Goal: Task Accomplishment & Management: Manage account settings

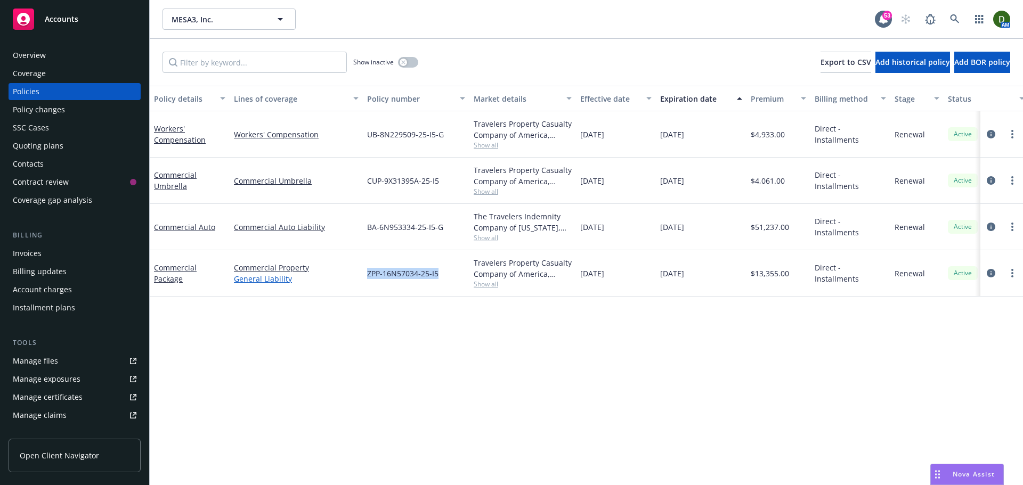
drag, startPoint x: 449, startPoint y: 269, endPoint x: 353, endPoint y: 275, distance: 96.6
click at [353, 275] on div "Commercial Package Commercial Property General Liability ZPP-16N57034-25-I5 Tra…" at bounding box center [664, 273] width 1028 height 46
copy div "ZPP-16N57034-25-I5"
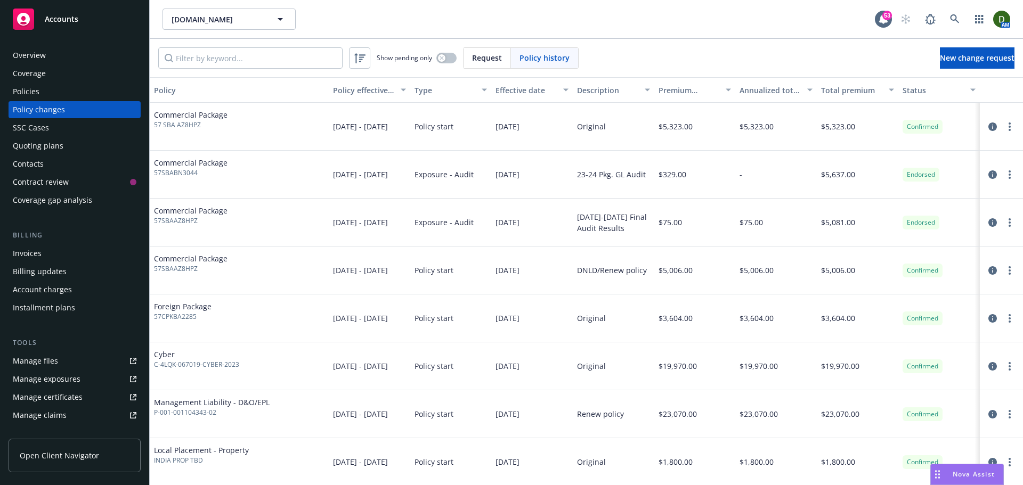
click at [66, 88] on div "Policies" at bounding box center [75, 91] width 124 height 17
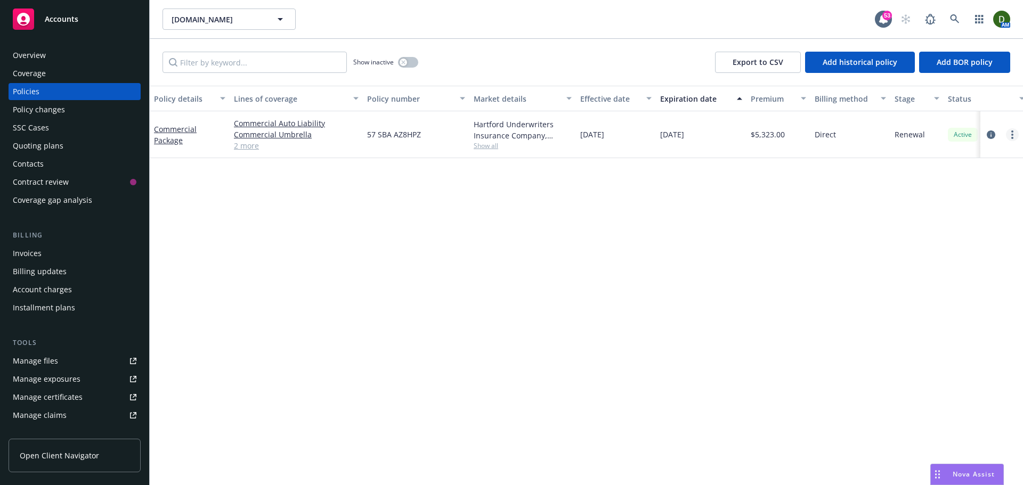
click at [1009, 132] on link "more" at bounding box center [1011, 134] width 13 height 13
click at [967, 203] on link "End policy" at bounding box center [955, 199] width 125 height 21
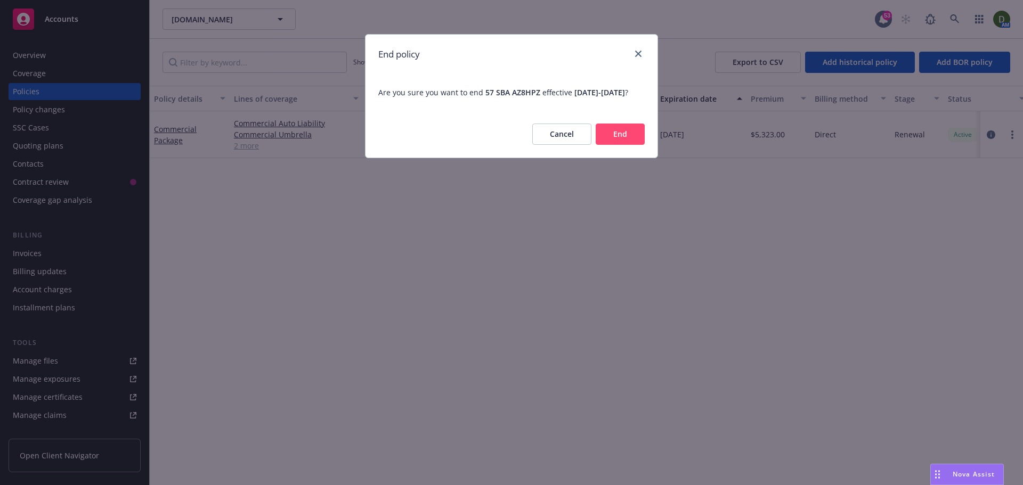
click at [626, 133] on div "Cancel End" at bounding box center [511, 134] width 292 height 47
click at [617, 141] on button "End" at bounding box center [619, 134] width 49 height 21
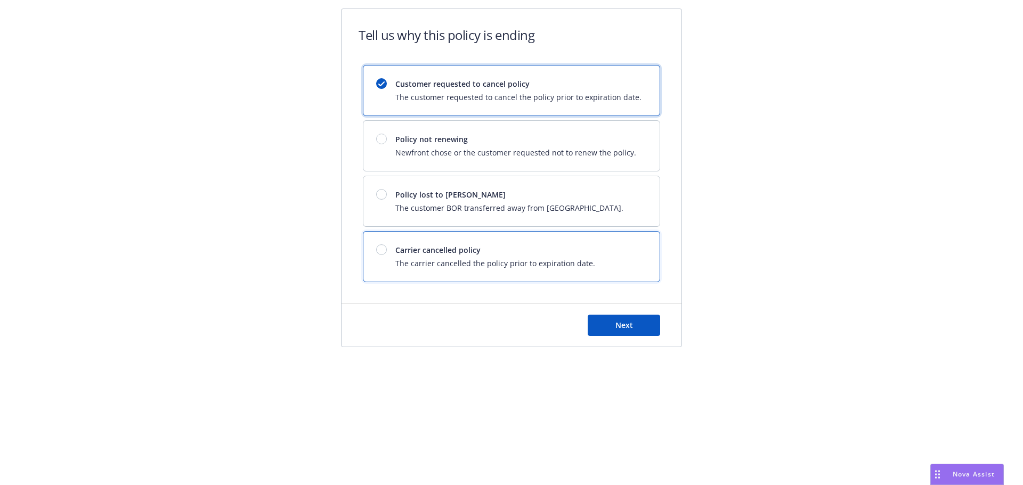
click at [498, 274] on div "Carrier cancelled policy The carrier cancelled the policy prior to expiration d…" at bounding box center [511, 257] width 296 height 50
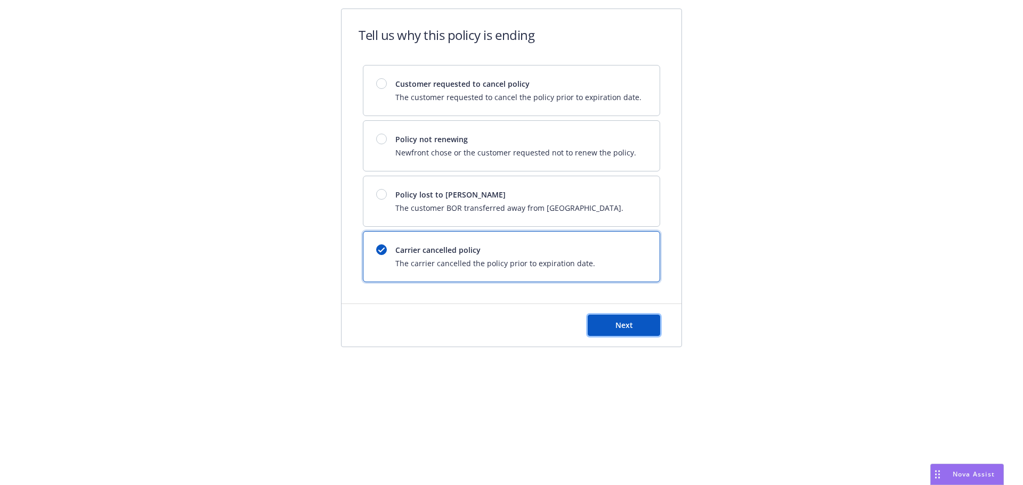
click at [616, 325] on button "Next" at bounding box center [623, 325] width 72 height 21
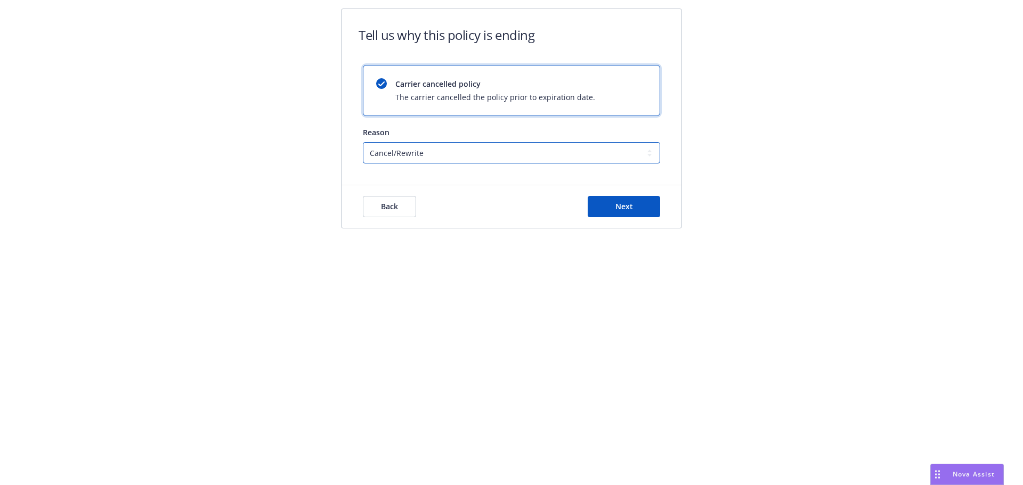
click at [470, 153] on select "Cancel/Rewrite Lost carrier appointment Compliance/Non-payment Lost on BOR" at bounding box center [511, 152] width 297 height 21
select select "Compliance/Non-payment"
click at [363, 142] on select "Cancel/Rewrite Lost carrier appointment Compliance/Non-payment Lost on BOR" at bounding box center [511, 152] width 297 height 21
click at [614, 210] on button "Next" at bounding box center [623, 206] width 72 height 21
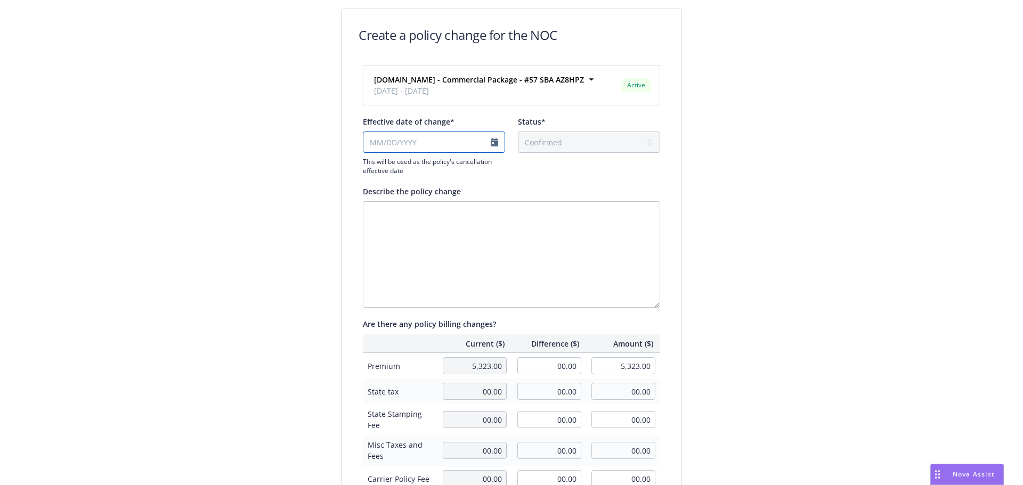
select select "August"
select select "2025"
click at [440, 142] on input "Effective date of change*" at bounding box center [434, 142] width 142 height 21
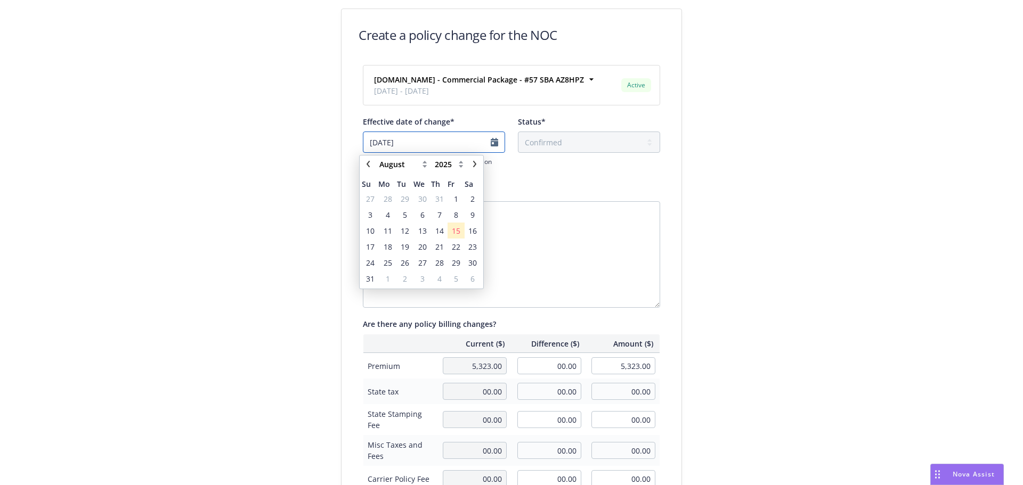
type input "[DATE]"
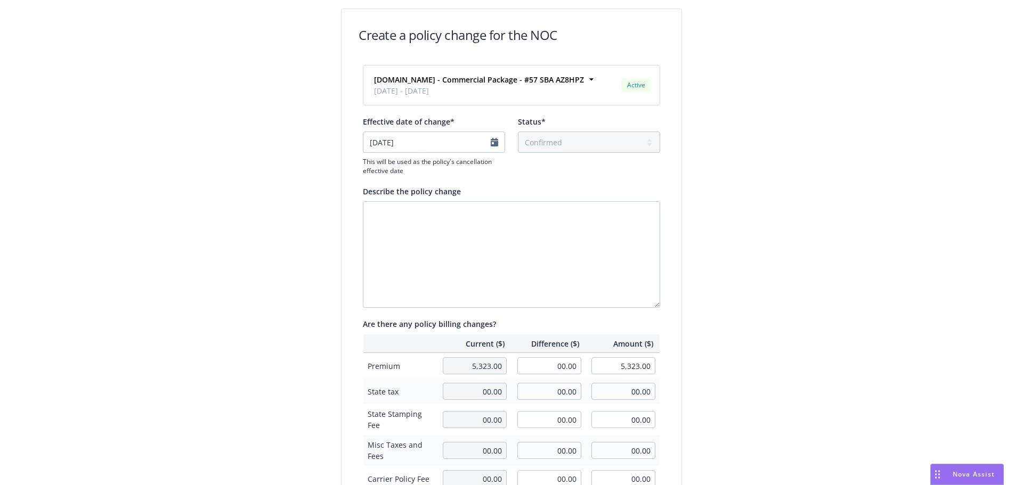
click at [249, 193] on div "Create a policy change for the NOC [DOMAIN_NAME] - Commercial Package - #57 SBA…" at bounding box center [511, 365] width 1023 height 731
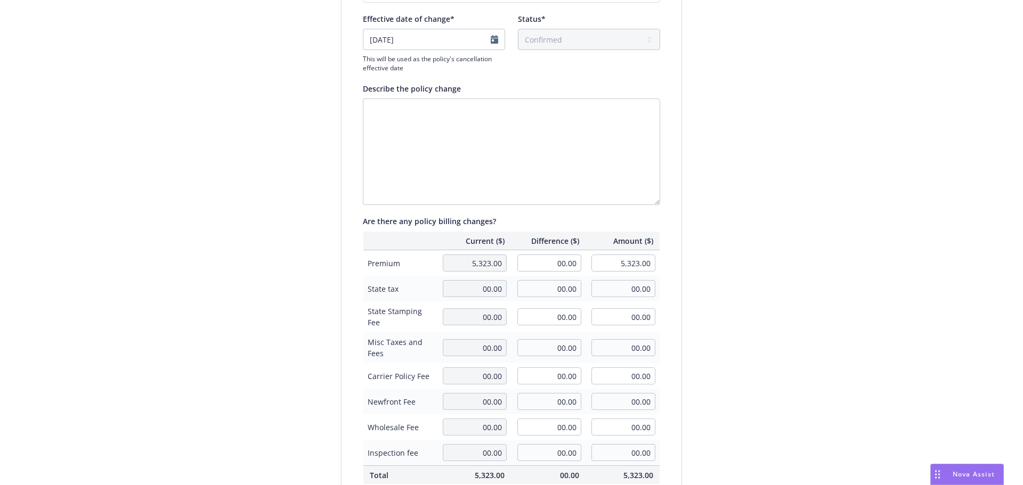
scroll to position [246, 0]
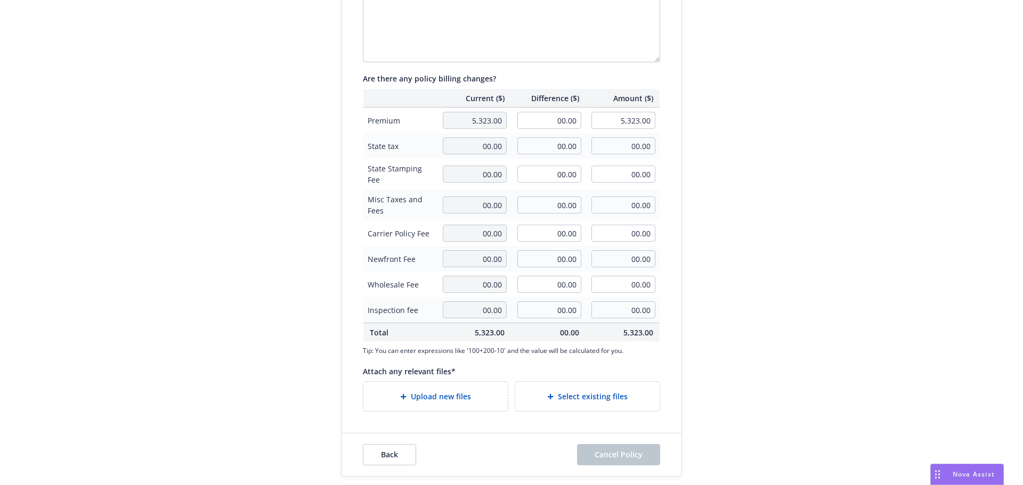
click at [547, 395] on icon at bounding box center [550, 397] width 6 height 6
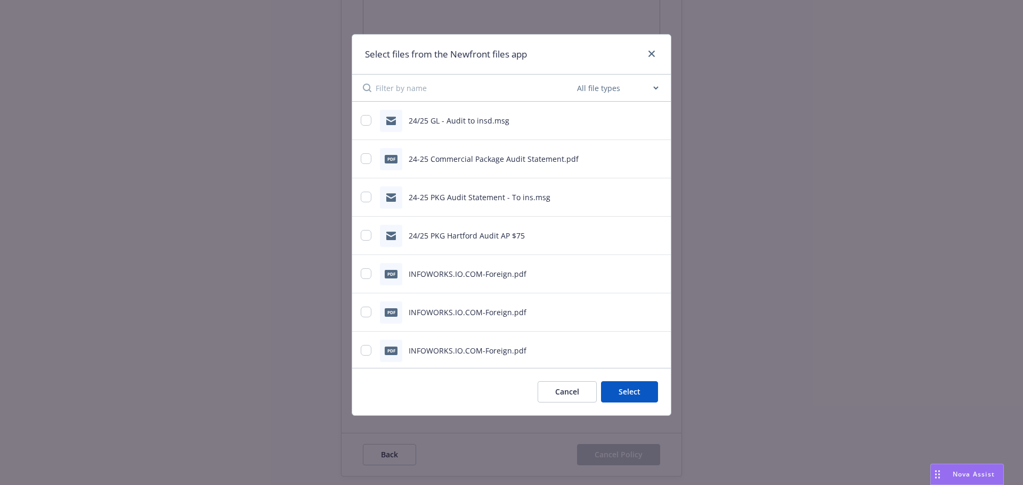
click at [548, 389] on button "Cancel" at bounding box center [566, 391] width 59 height 21
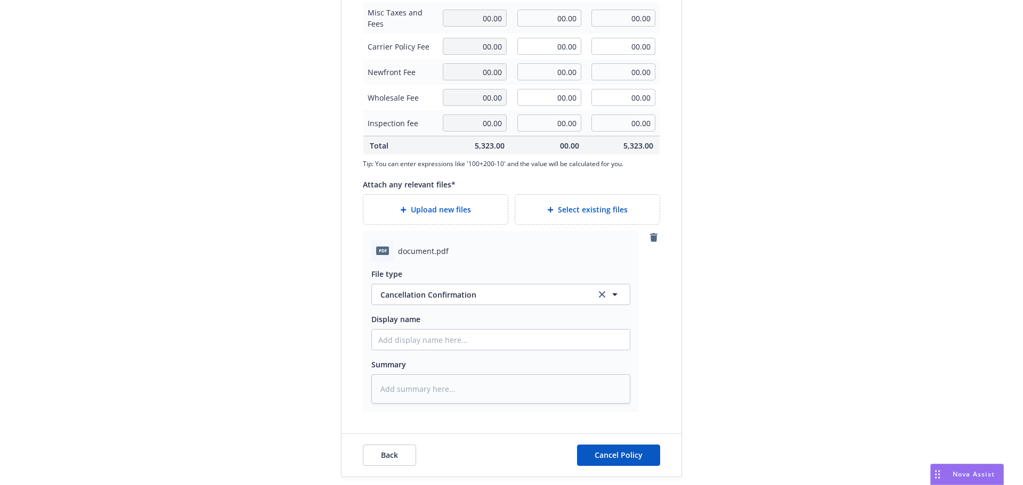
scroll to position [433, 0]
click at [440, 351] on div "File type Cancellation Confirmation Cancellation Confirmation Display name Summ…" at bounding box center [500, 332] width 259 height 142
click at [442, 341] on input "Display name" at bounding box center [501, 339] width 258 height 20
type textarea "x"
type input "2"
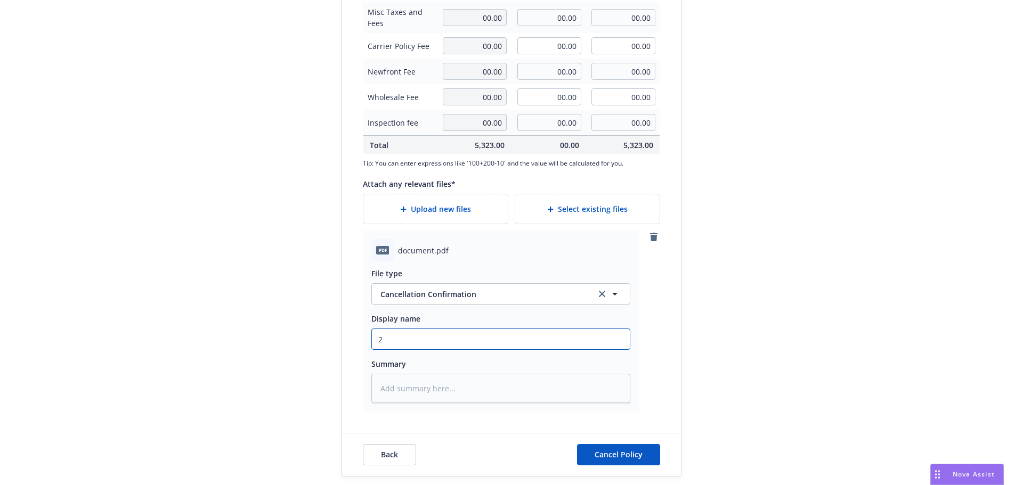
type textarea "x"
type input "25"
type textarea "x"
type input "25-"
type textarea "x"
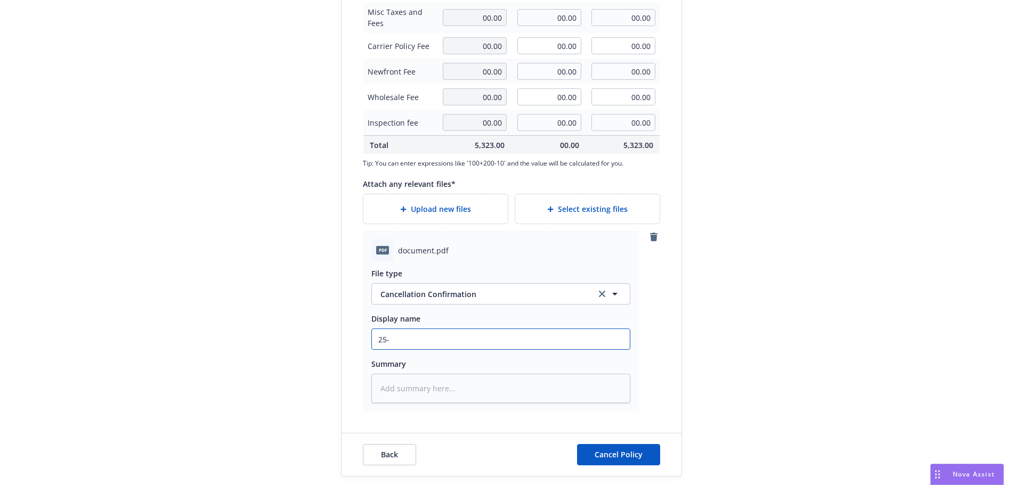
type input "25-2"
type textarea "x"
type input "25-26"
type textarea "x"
type input "25-26"
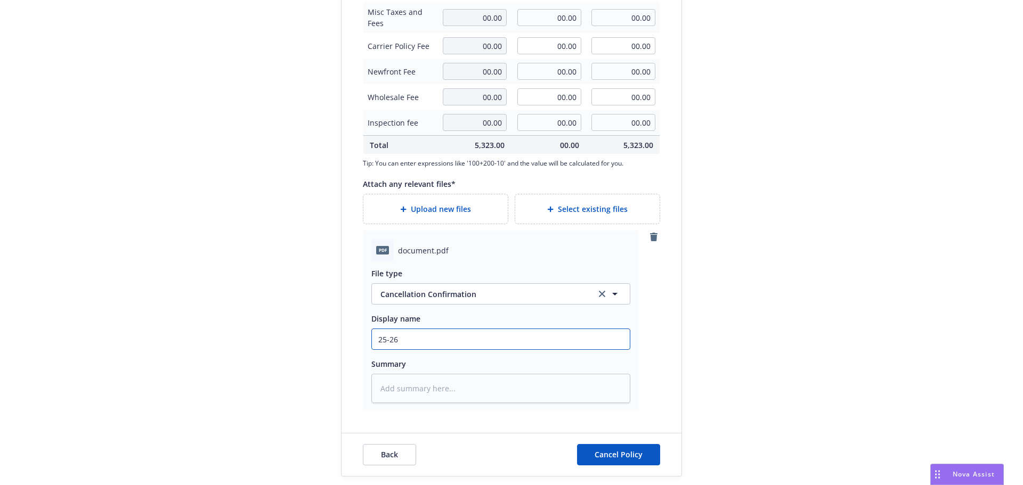
type textarea "x"
type input "25-26 P"
type textarea "x"
type input "25-26 PK"
type textarea "x"
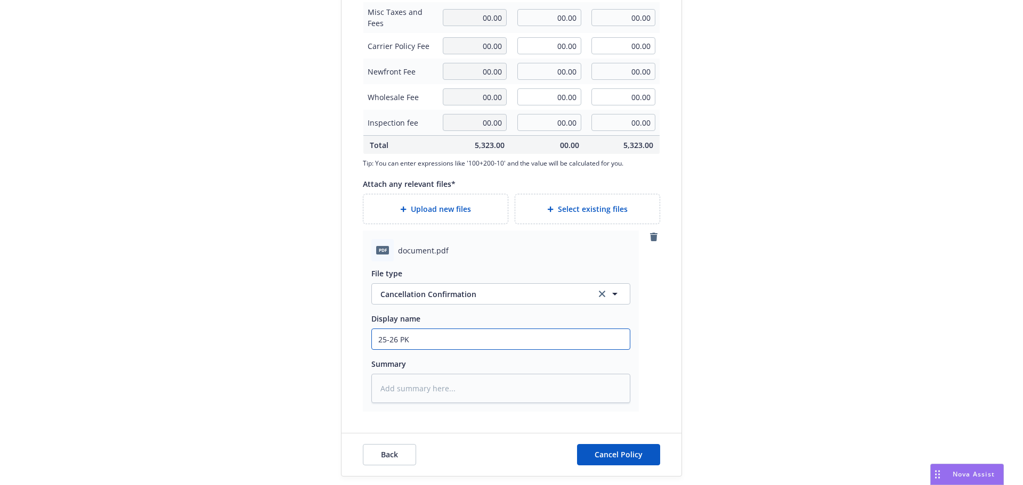
type input "25-26 PKG"
type textarea "x"
type input "25-26 PKG"
type textarea "x"
type input "25-26 PKG -"
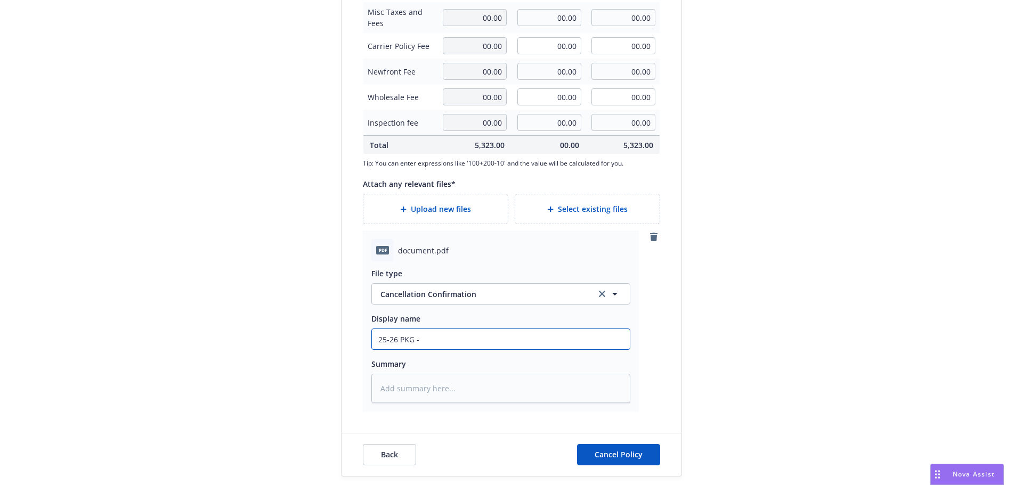
type textarea "x"
type input "25-26 PKG -"
type textarea "x"
type input "25-26 PKG - H"
type textarea "x"
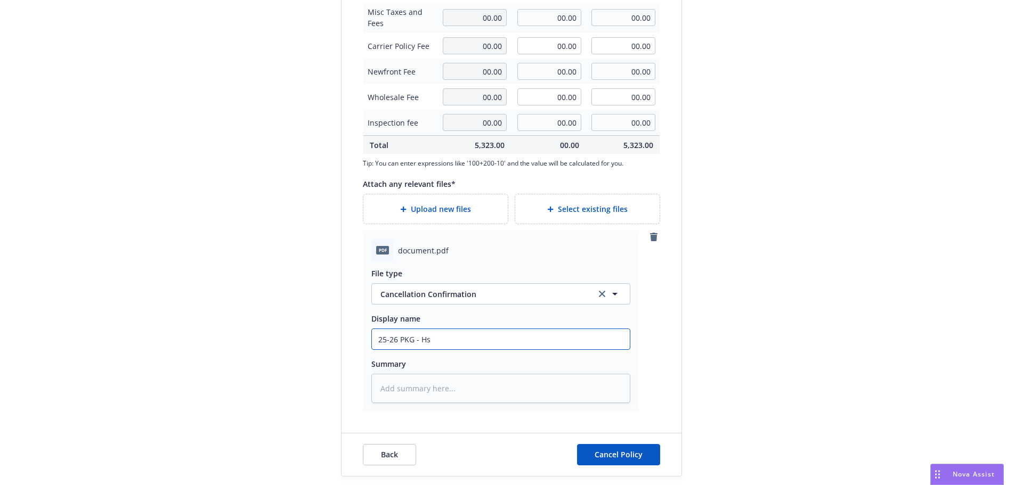
type input "25-26 PKG - Hst"
type textarea "x"
type input "25-26 PKG - Hsty"
type textarea "x"
type input "25-26 PKG - Hst"
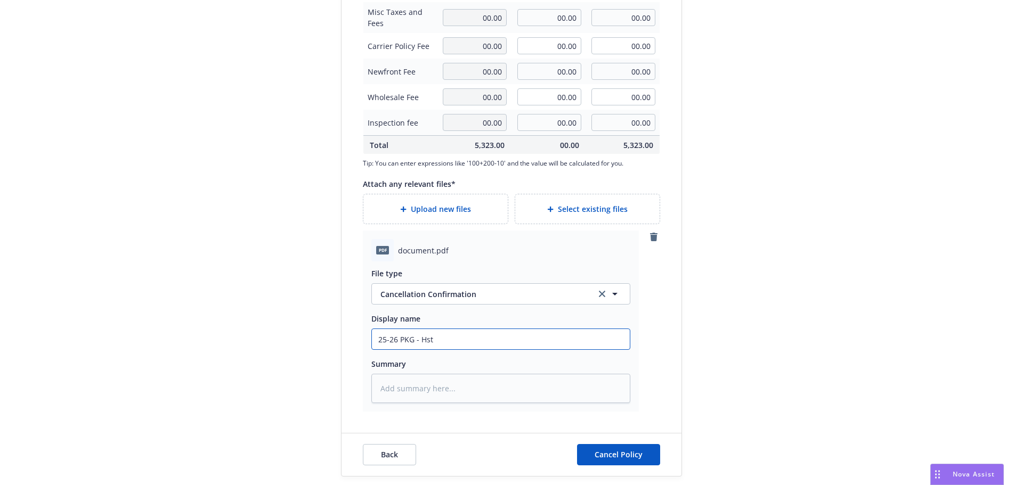
type textarea "x"
type input "25-26 PKG - Hs"
type textarea "x"
type input "25-26 PKG - H"
type textarea "x"
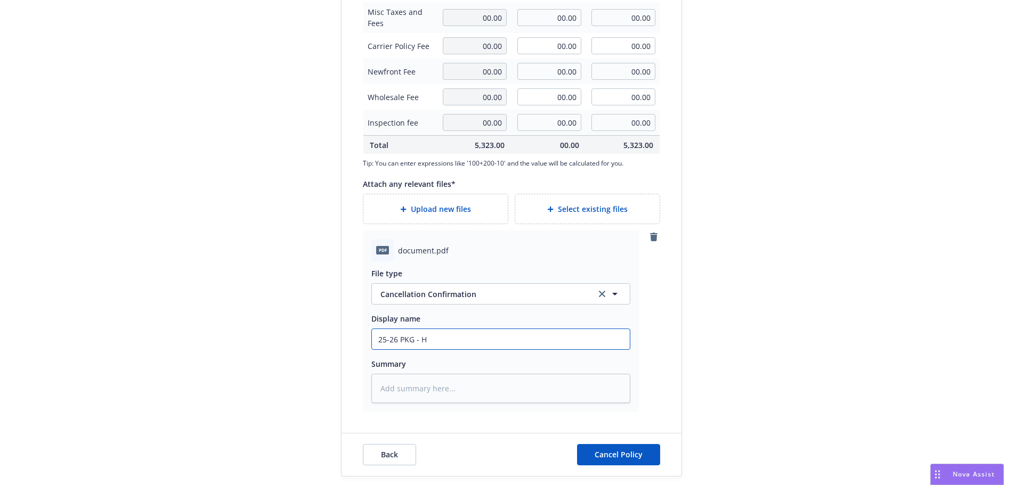
type input "25-26 PKG - Ha"
type textarea "x"
type input "25-26 PKG - Har"
type textarea "x"
type input "25-26 PKG - [PERSON_NAME]"
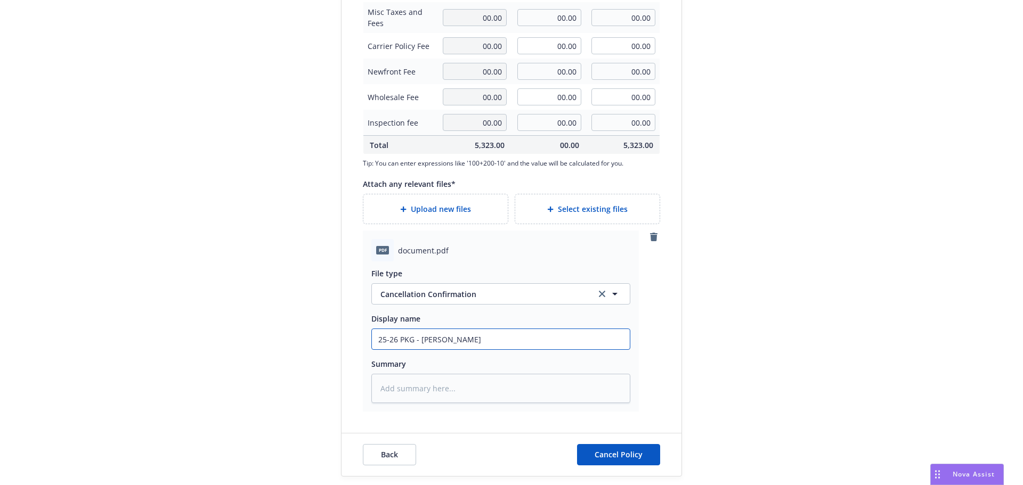
type textarea "x"
type input "25-26 PKG - Hartf"
type textarea "x"
type input "25-26 PKG - Hartfo"
type textarea "x"
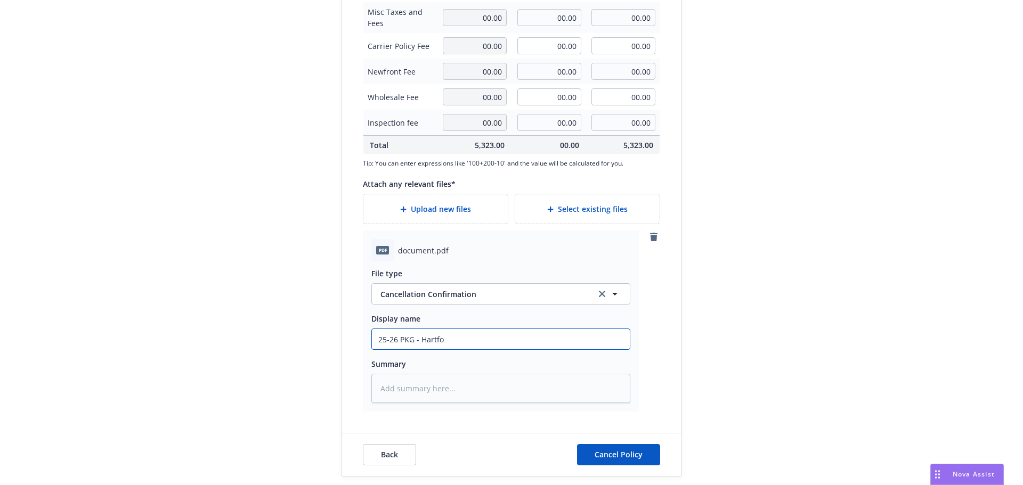
type input "25-26 PKG - Hartfor"
type textarea "x"
type input "25-26 PKG - [GEOGRAPHIC_DATA]"
type textarea "x"
type input "25-26 PKG - [GEOGRAPHIC_DATA]"
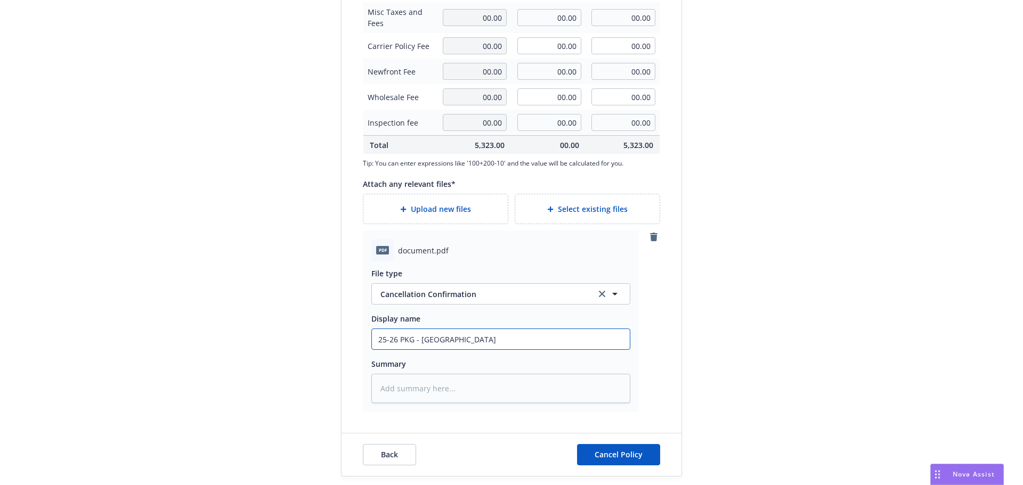
type textarea "x"
type input "25-26 PKG - [GEOGRAPHIC_DATA] -"
type textarea "x"
type input "25-26 PKG - [GEOGRAPHIC_DATA] -"
type textarea "x"
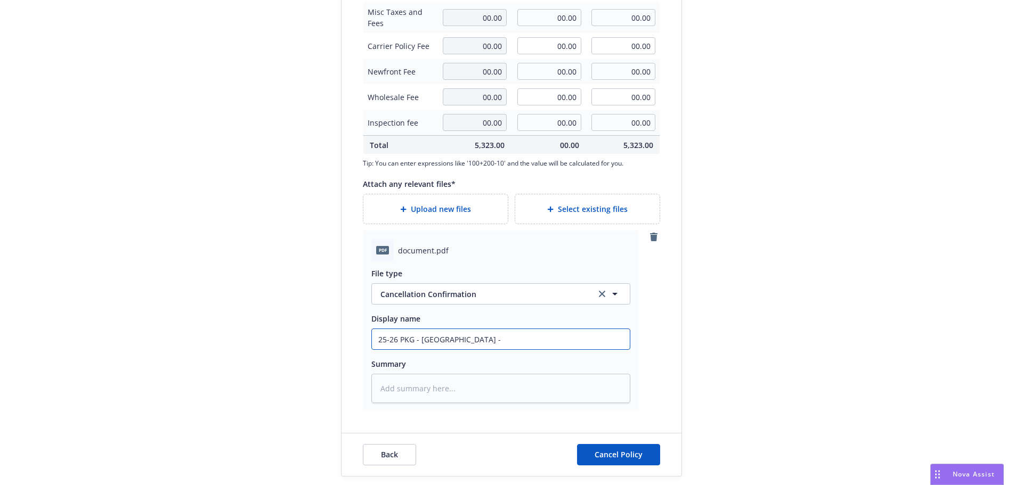
type input "25-26 PKG - [GEOGRAPHIC_DATA] - C"
type textarea "x"
type input "25-26 PKG - [GEOGRAPHIC_DATA] - Can"
type textarea "x"
type input "25-26 PKG - [GEOGRAPHIC_DATA] - [GEOGRAPHIC_DATA]"
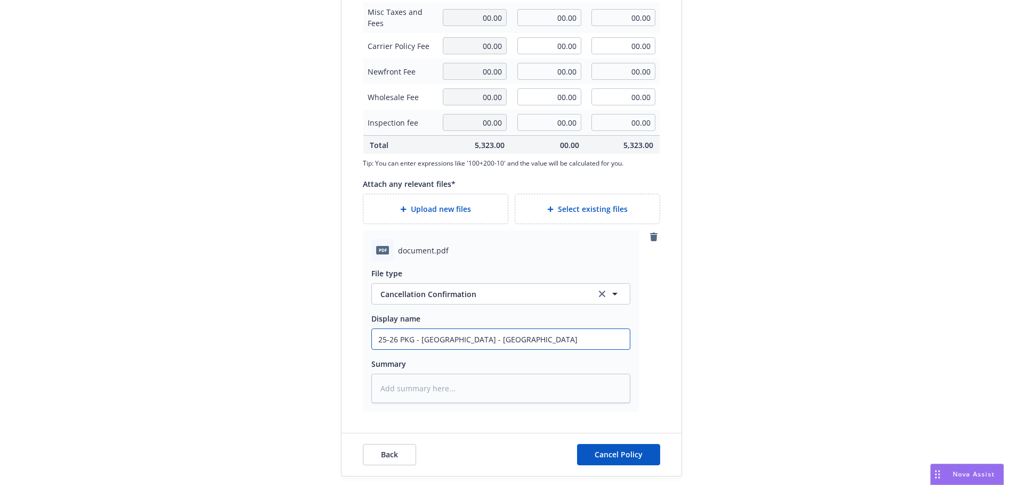
type textarea "x"
type input "25-26 PKG - [GEOGRAPHIC_DATA] - [GEOGRAPHIC_DATA]"
type textarea "x"
type input "25-26 PKG - [GEOGRAPHIC_DATA] - Cancel"
type textarea "x"
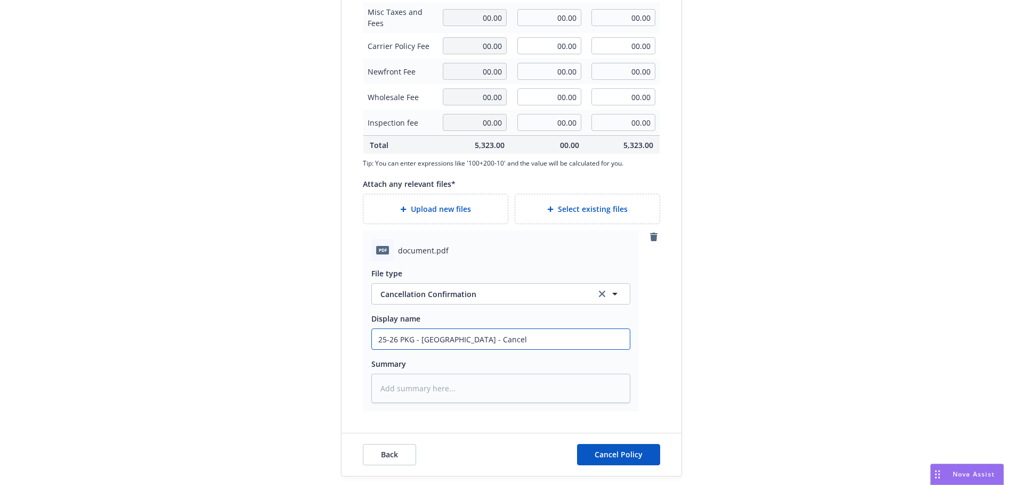
type input "25-26 PKG - [GEOGRAPHIC_DATA] - [GEOGRAPHIC_DATA]"
type textarea "x"
type input "25-26 PKG - [GEOGRAPHIC_DATA] - Cancella"
type textarea "x"
type input "25-26 PKG - [GEOGRAPHIC_DATA] - [GEOGRAPHIC_DATA]"
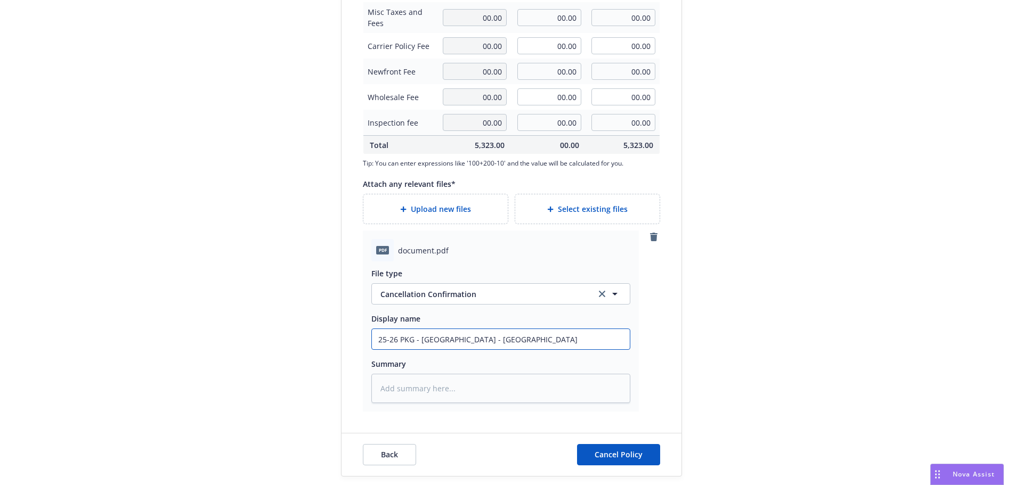
type textarea "x"
type input "25-26 PKG - [GEOGRAPHIC_DATA] - [GEOGRAPHIC_DATA]"
type textarea "x"
type input "25-26 PKG - [GEOGRAPHIC_DATA] - [GEOGRAPHIC_DATA]"
type textarea "x"
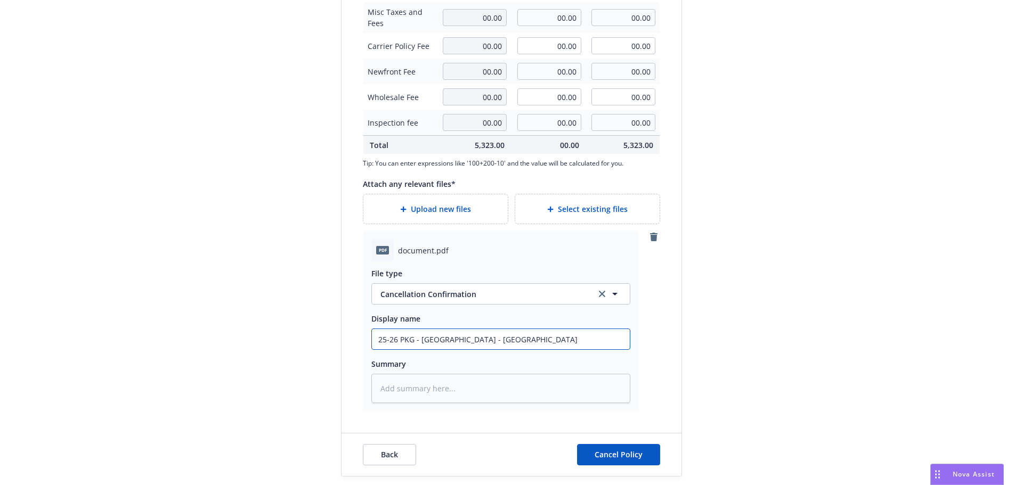
type input "25-26 PKG - [GEOGRAPHIC_DATA] - Cancellation"
type textarea "x"
type input "25-26 PKG - [GEOGRAPHIC_DATA] - Cancellation"
type textarea "x"
type input "25-26 PKG - [GEOGRAPHIC_DATA] - Cancellation c"
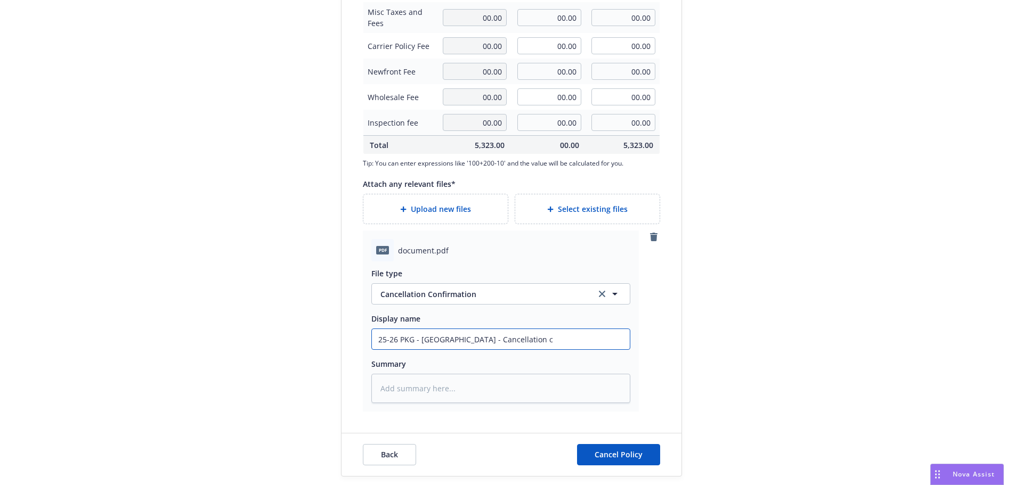
type textarea "x"
type input "25-26 PKG - [GEOGRAPHIC_DATA] - Cancellation co"
type textarea "x"
type input "25-26 PKG - [GEOGRAPHIC_DATA] - Cancellation con"
type textarea "x"
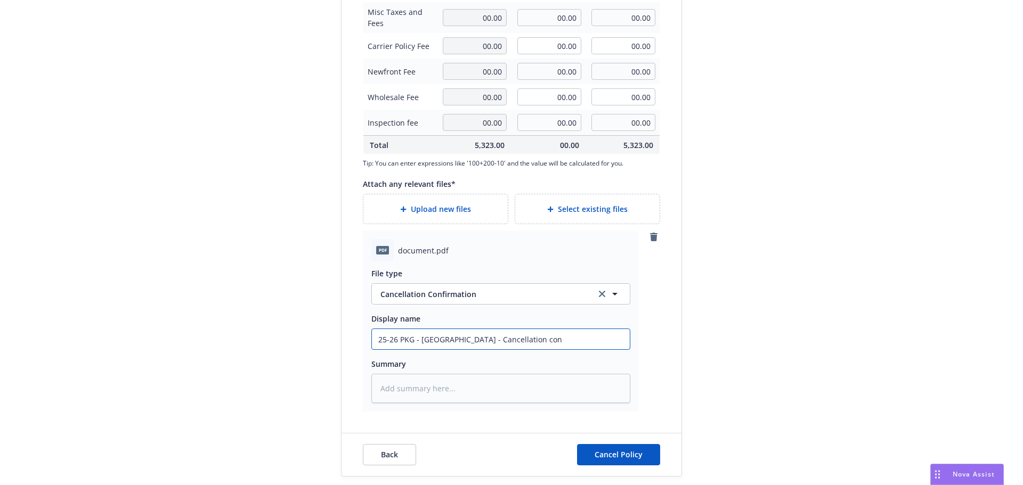
type input "25-26 PKG - [GEOGRAPHIC_DATA] - Cancellation conf"
type textarea "x"
type input "25-26 PKG - [GEOGRAPHIC_DATA] - Cancellation confi"
type textarea "x"
type input "25-26 PKG - [GEOGRAPHIC_DATA] - Cancellation confir"
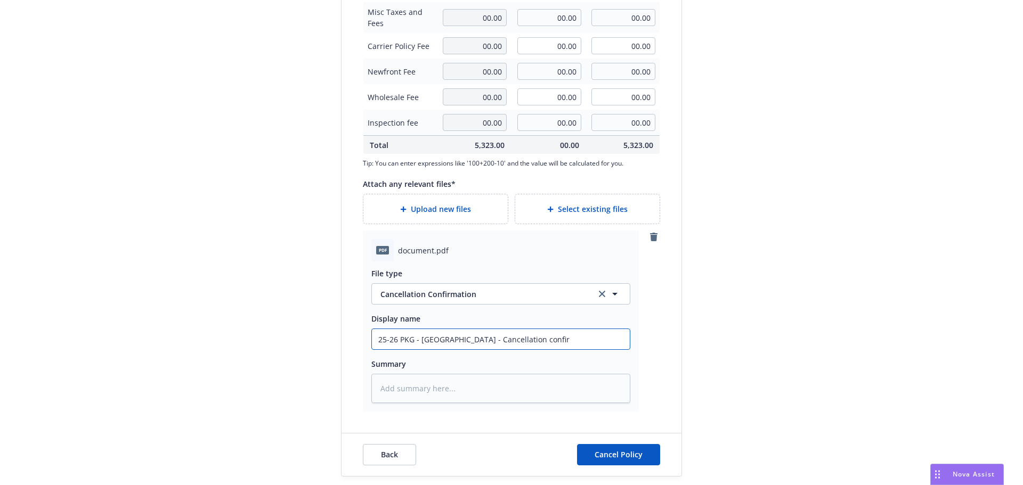
type textarea "x"
type input "25-26 PKG - [GEOGRAPHIC_DATA] - Cancellation confirm"
type textarea "x"
type input "25-26 PKG - [GEOGRAPHIC_DATA] - Cancellation confirma"
type textarea "x"
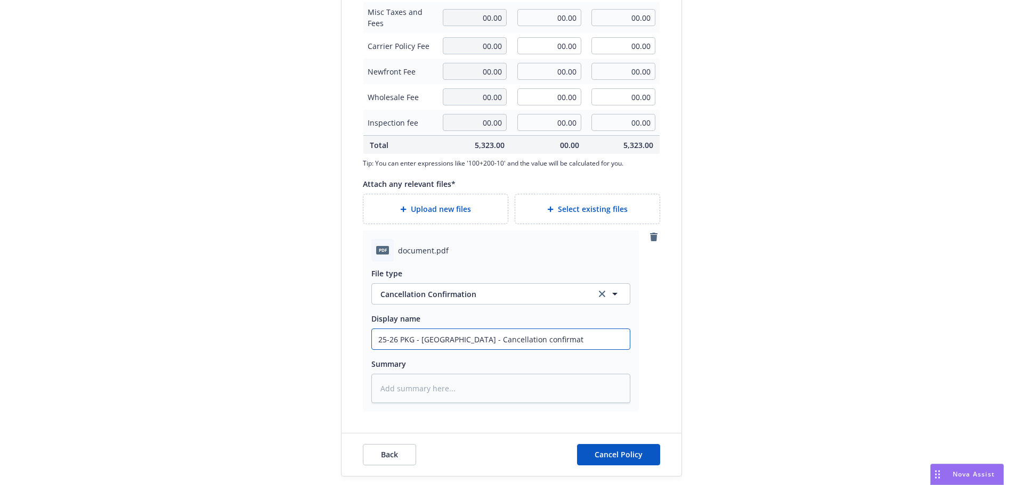
type input "25-26 PKG - [GEOGRAPHIC_DATA] - Cancellation confirmati"
type textarea "x"
type input "25-26 PKG - [GEOGRAPHIC_DATA] - Cancellation confirmatio"
type textarea "x"
type input "25-26 PKG - [GEOGRAPHIC_DATA] - Cancellation confirmation"
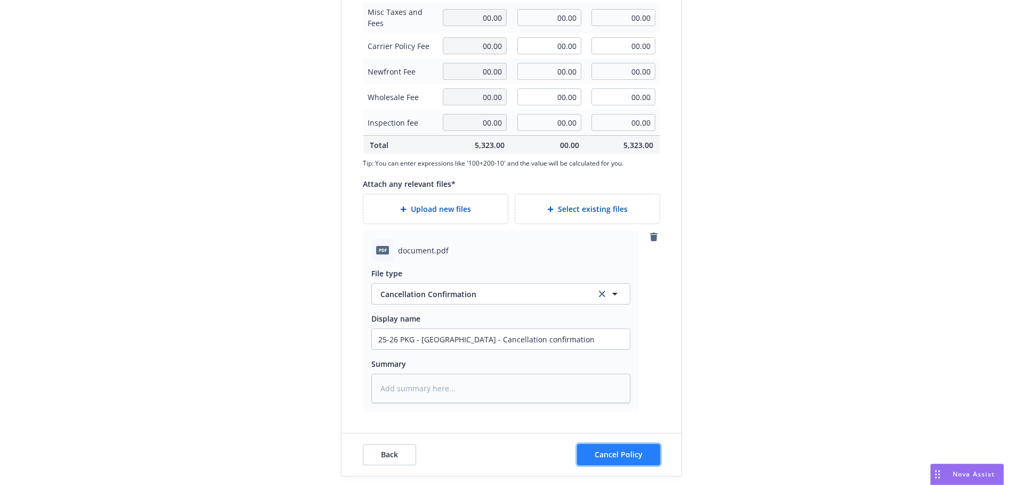
click at [626, 452] on span "Cancel Policy" at bounding box center [618, 454] width 48 height 10
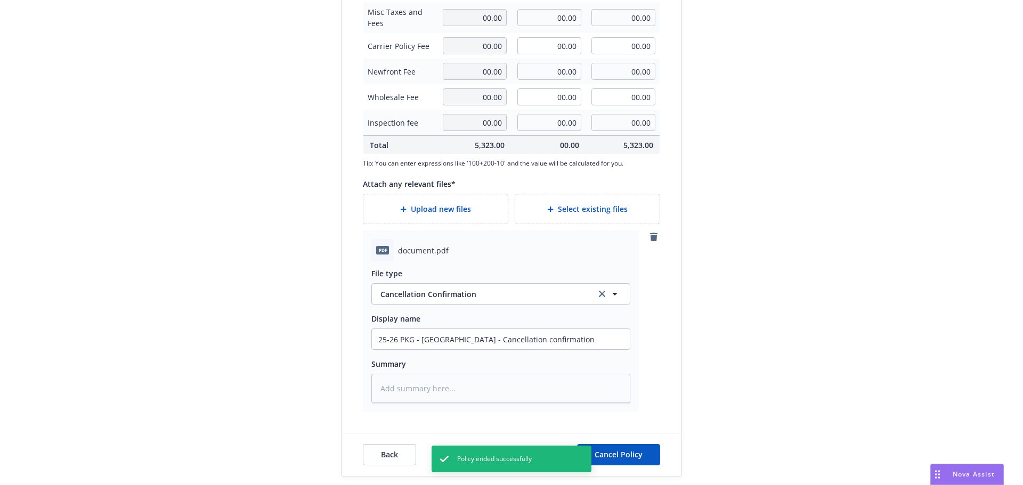
type textarea "x"
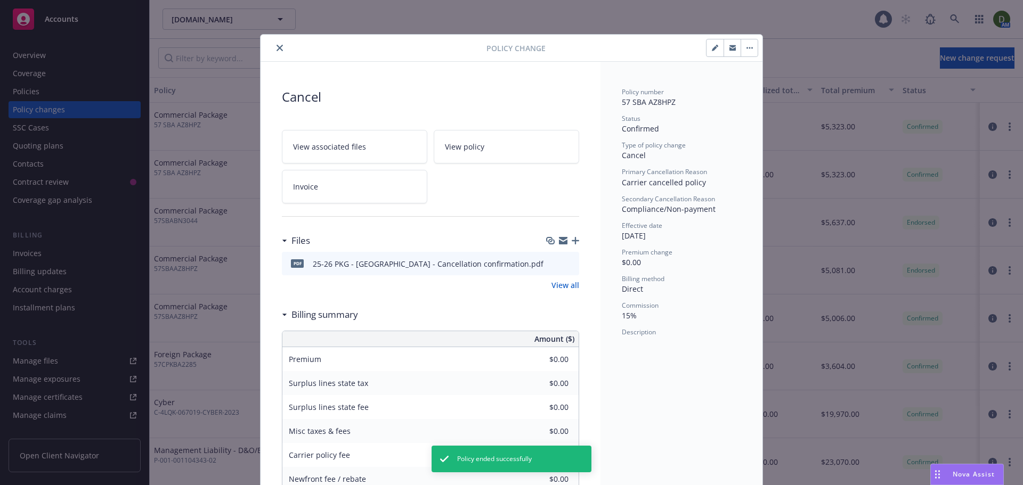
scroll to position [27, 0]
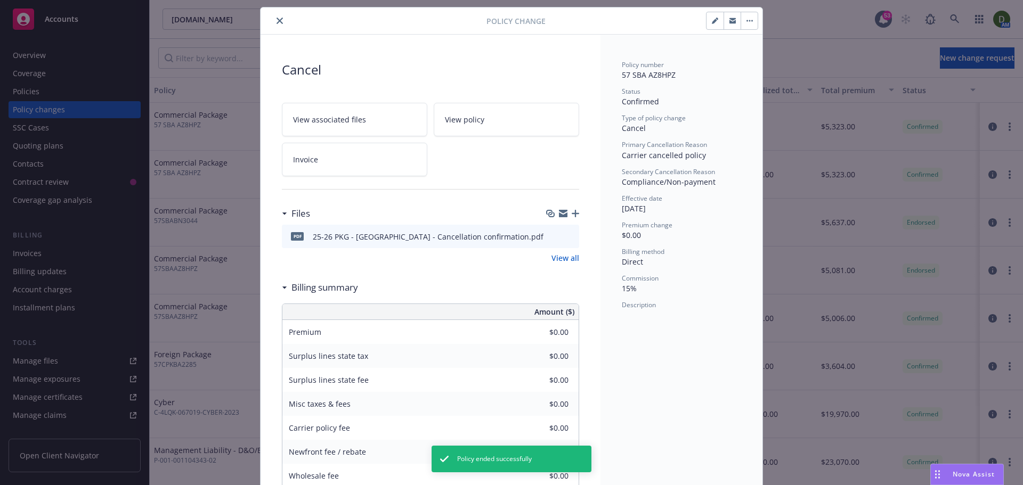
click at [280, 23] on button "close" at bounding box center [279, 20] width 13 height 13
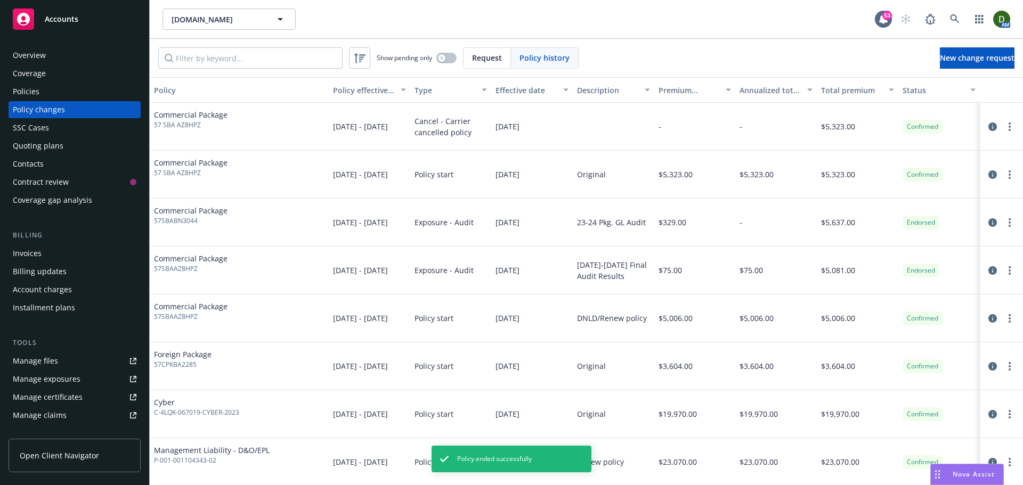
click at [89, 85] on div "Policies" at bounding box center [75, 91] width 124 height 17
